Goal: Register for event/course

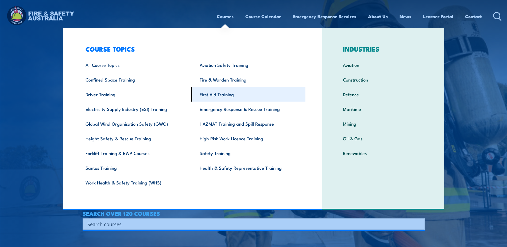
click at [204, 94] on link "First Aid Training" at bounding box center [248, 94] width 114 height 15
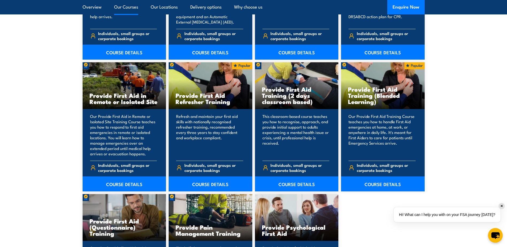
scroll to position [775, 0]
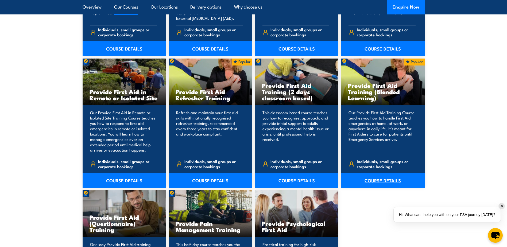
click at [378, 181] on link "COURSE DETAILS" at bounding box center [383, 180] width 84 height 15
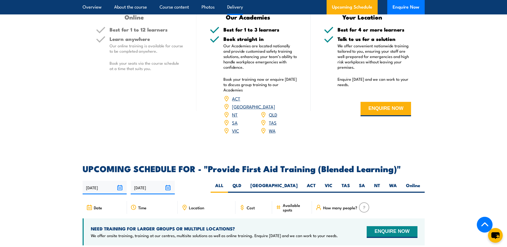
scroll to position [909, 0]
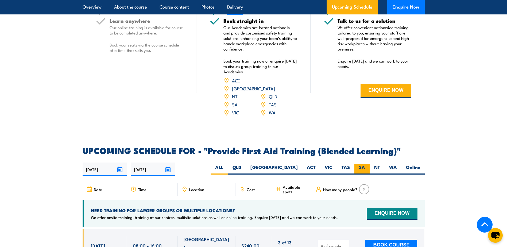
click at [363, 170] on label "SA" at bounding box center [361, 169] width 15 height 10
click at [365, 168] on input "SA" at bounding box center [366, 165] width 3 height 3
radio input "true"
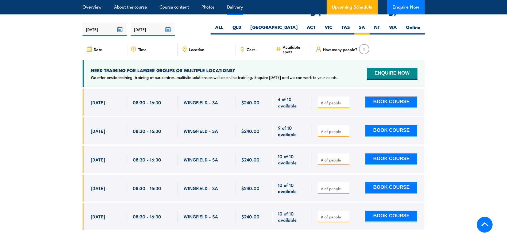
scroll to position [1059, 0]
